Goal: Find specific page/section: Find specific page/section

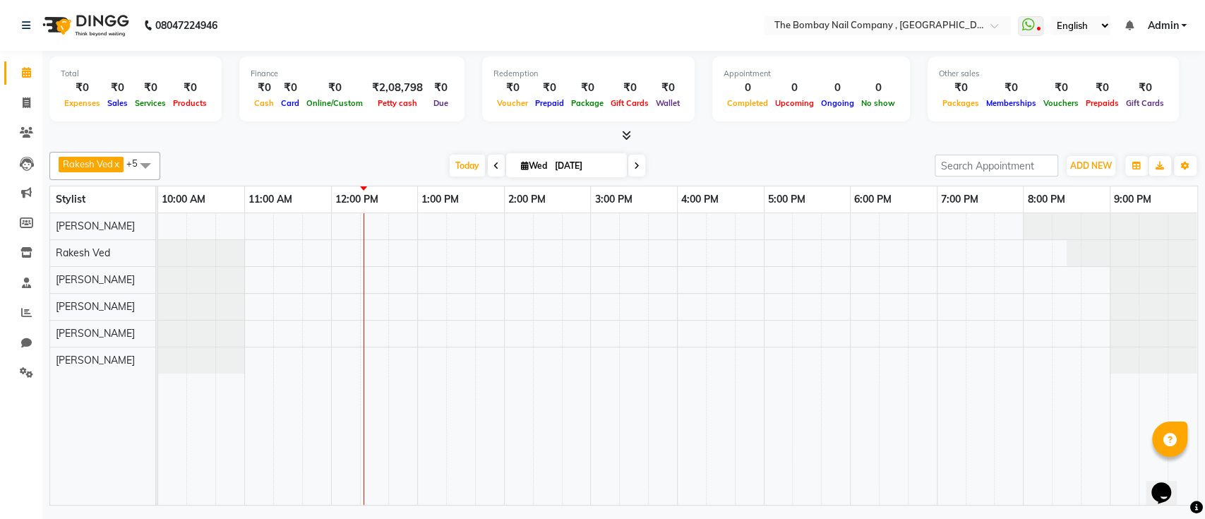
click at [636, 167] on icon at bounding box center [637, 166] width 6 height 8
click at [702, 166] on span at bounding box center [696, 166] width 17 height 22
click at [702, 166] on span at bounding box center [694, 166] width 17 height 22
click at [702, 166] on span at bounding box center [696, 166] width 17 height 22
type input "[DATE]"
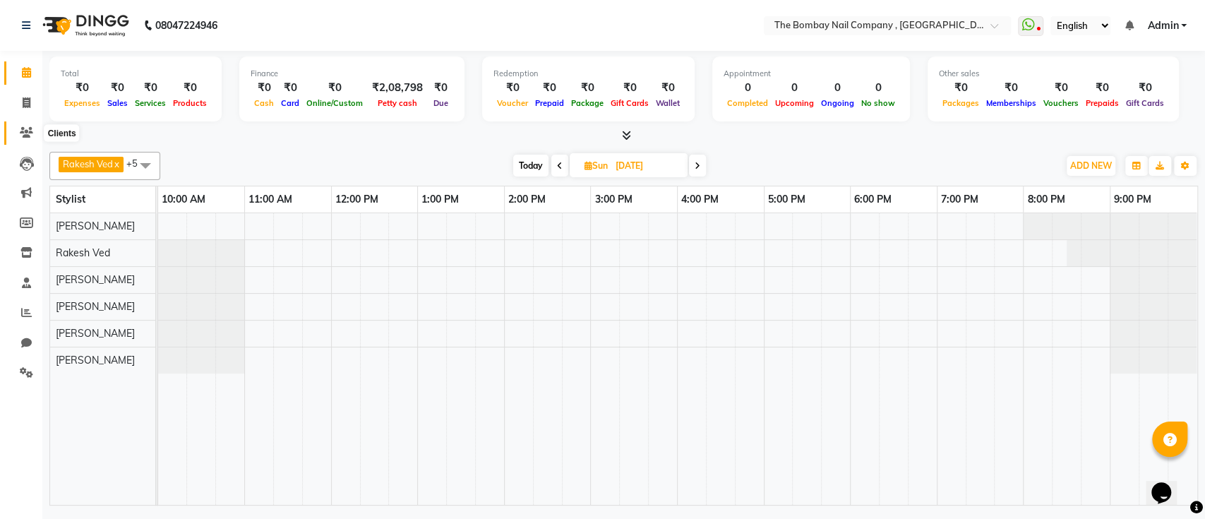
click at [34, 129] on span at bounding box center [26, 133] width 25 height 16
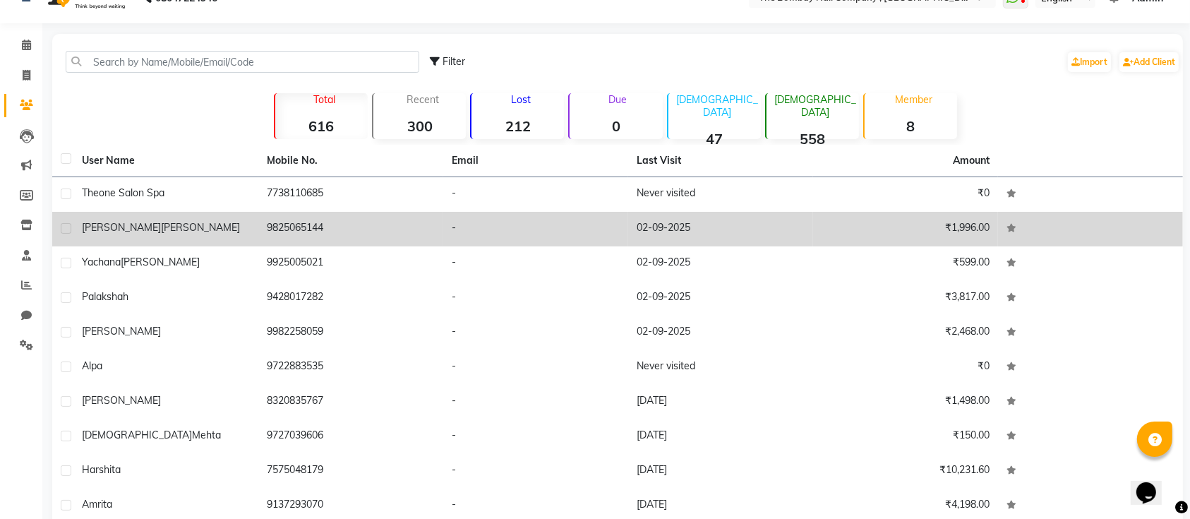
scroll to position [28, 0]
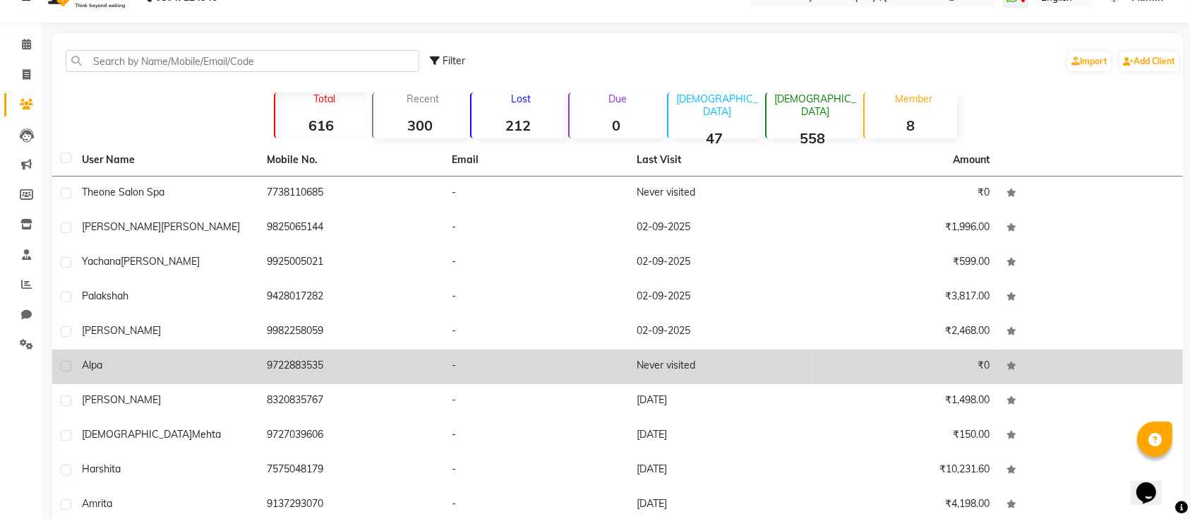
click at [113, 361] on div "alpa" at bounding box center [166, 365] width 168 height 15
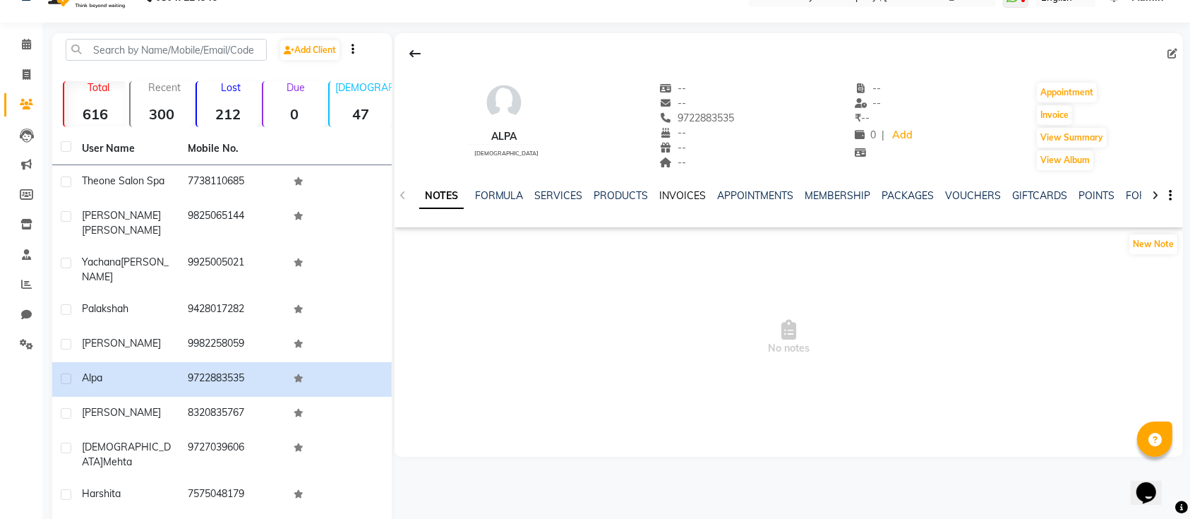
click at [690, 189] on link "INVOICES" at bounding box center [683, 195] width 47 height 13
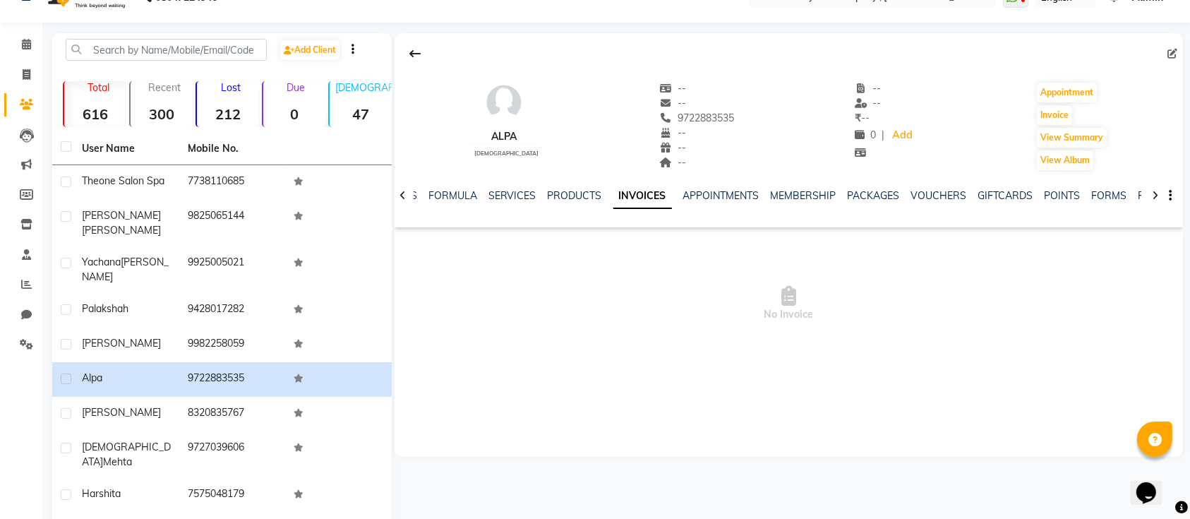
click at [700, 205] on div "NOTES FORMULA SERVICES PRODUCTS INVOICES APPOINTMENTS MEMBERSHIP PACKAGES VOUCH…" at bounding box center [771, 202] width 705 height 26
click at [700, 195] on link "APPOINTMENTS" at bounding box center [722, 195] width 76 height 13
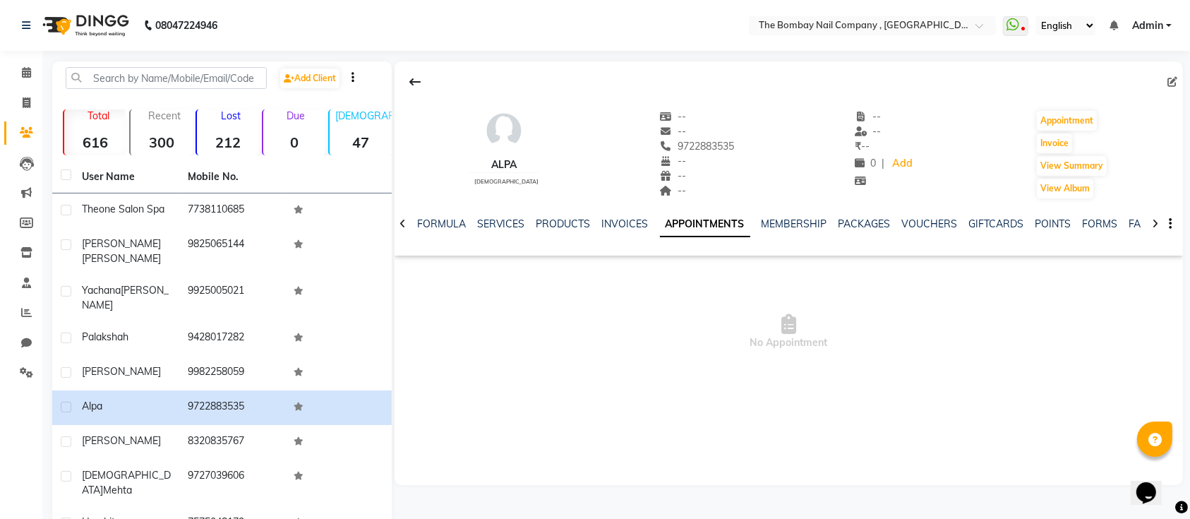
click at [98, 23] on img at bounding box center [84, 26] width 97 height 40
